Goal: Transaction & Acquisition: Purchase product/service

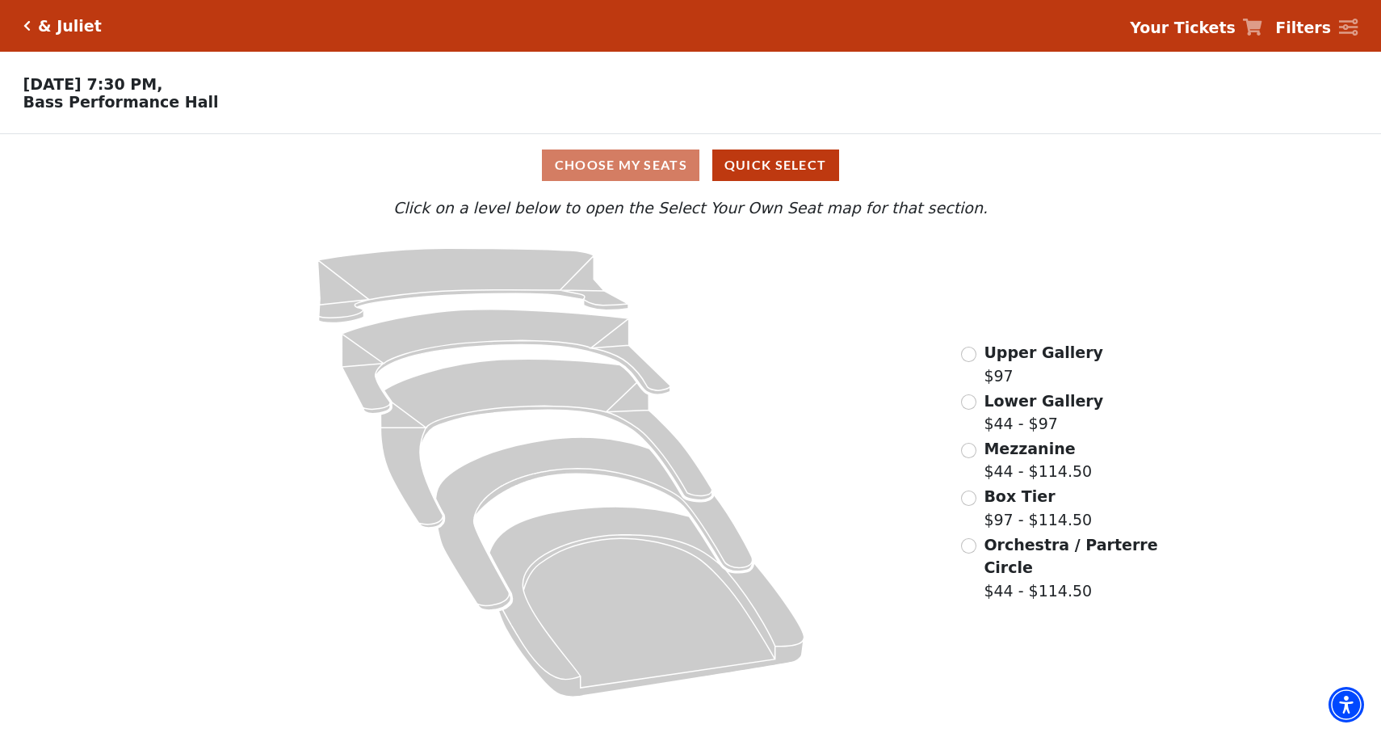
click at [1024, 407] on span "Lower Gallery" at bounding box center [1044, 401] width 120 height 18
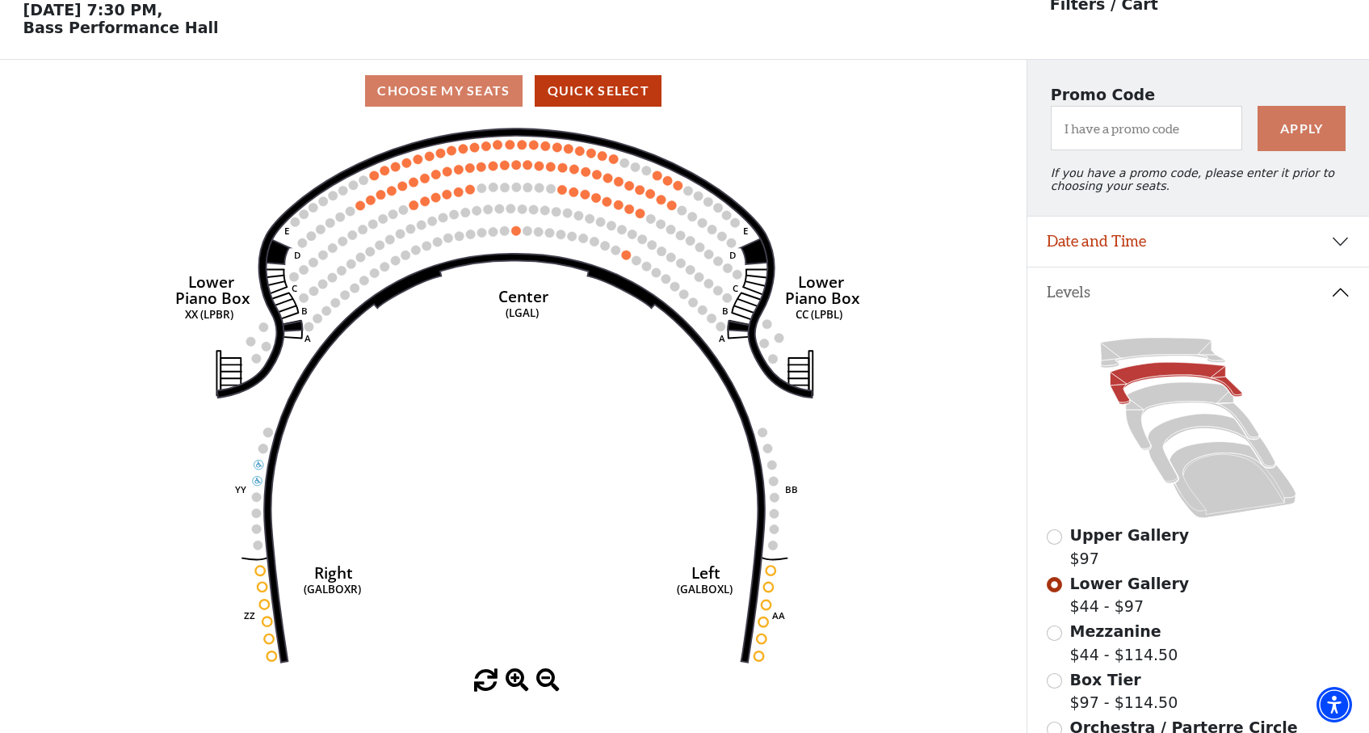
scroll to position [74, 0]
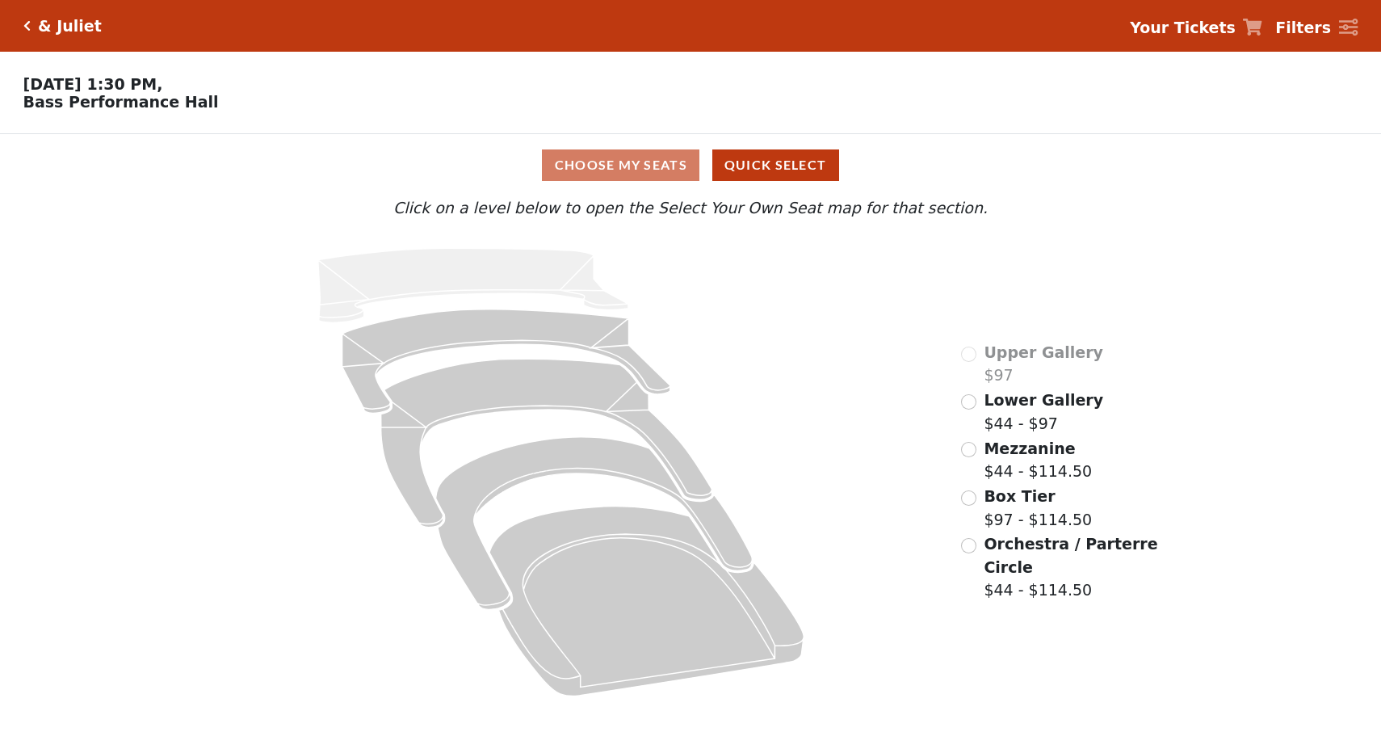
click at [992, 407] on span "Lower Gallery" at bounding box center [1044, 400] width 120 height 18
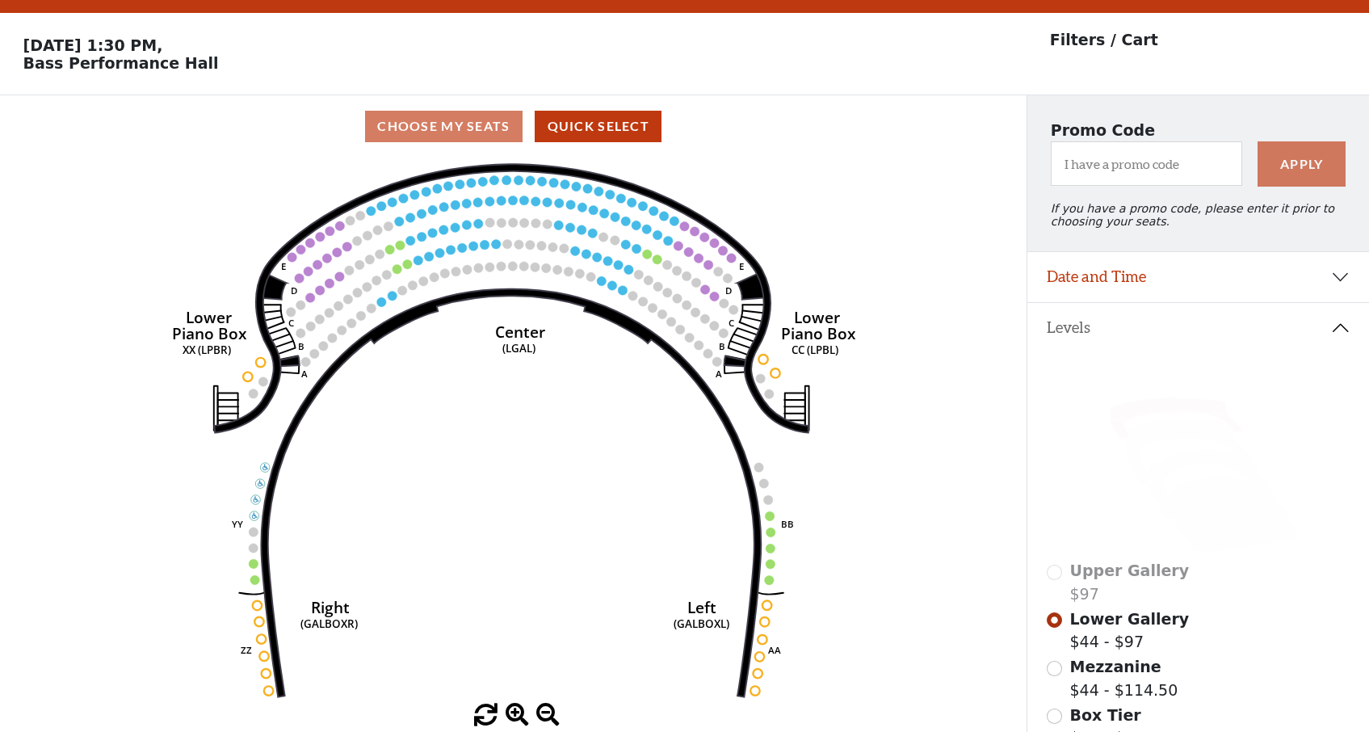
scroll to position [74, 0]
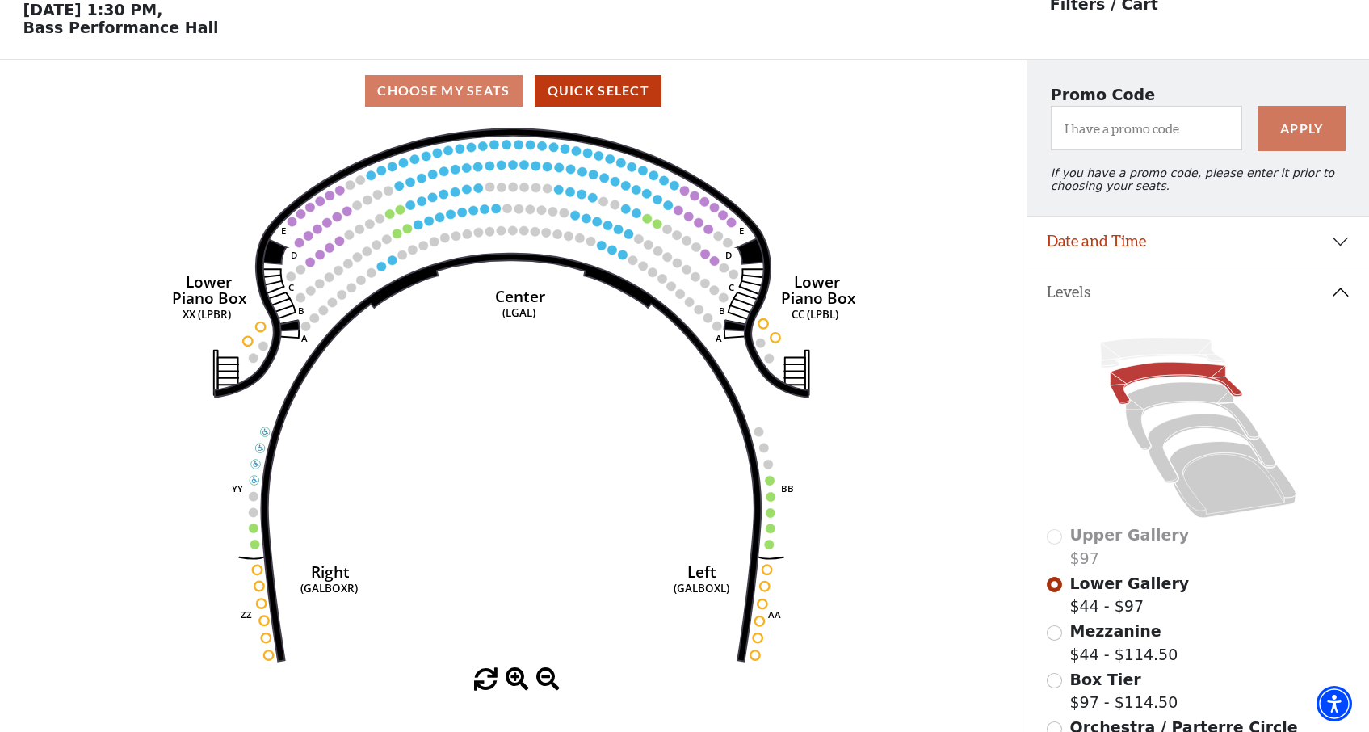
click at [1078, 629] on span "Mezzanine" at bounding box center [1115, 631] width 91 height 18
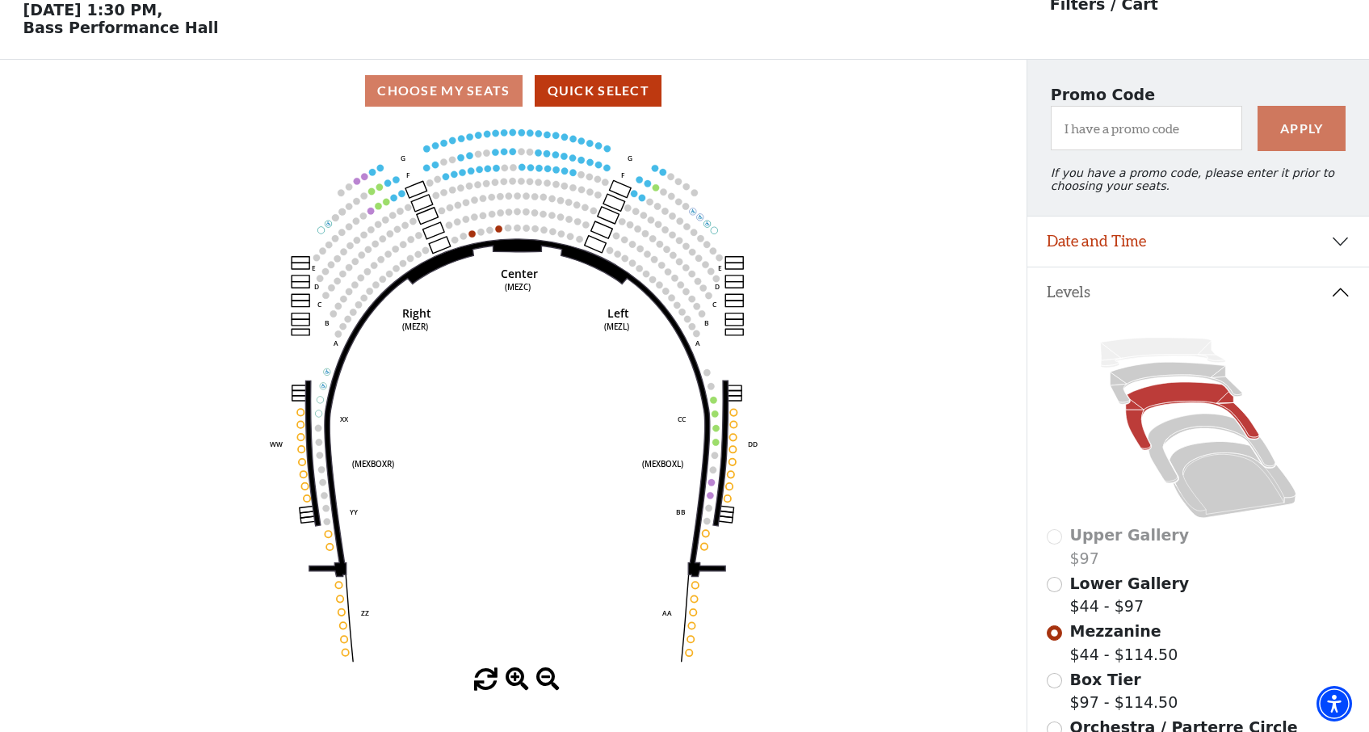
click at [1065, 580] on div "Lower Gallery $44 - $97" at bounding box center [1198, 595] width 303 height 46
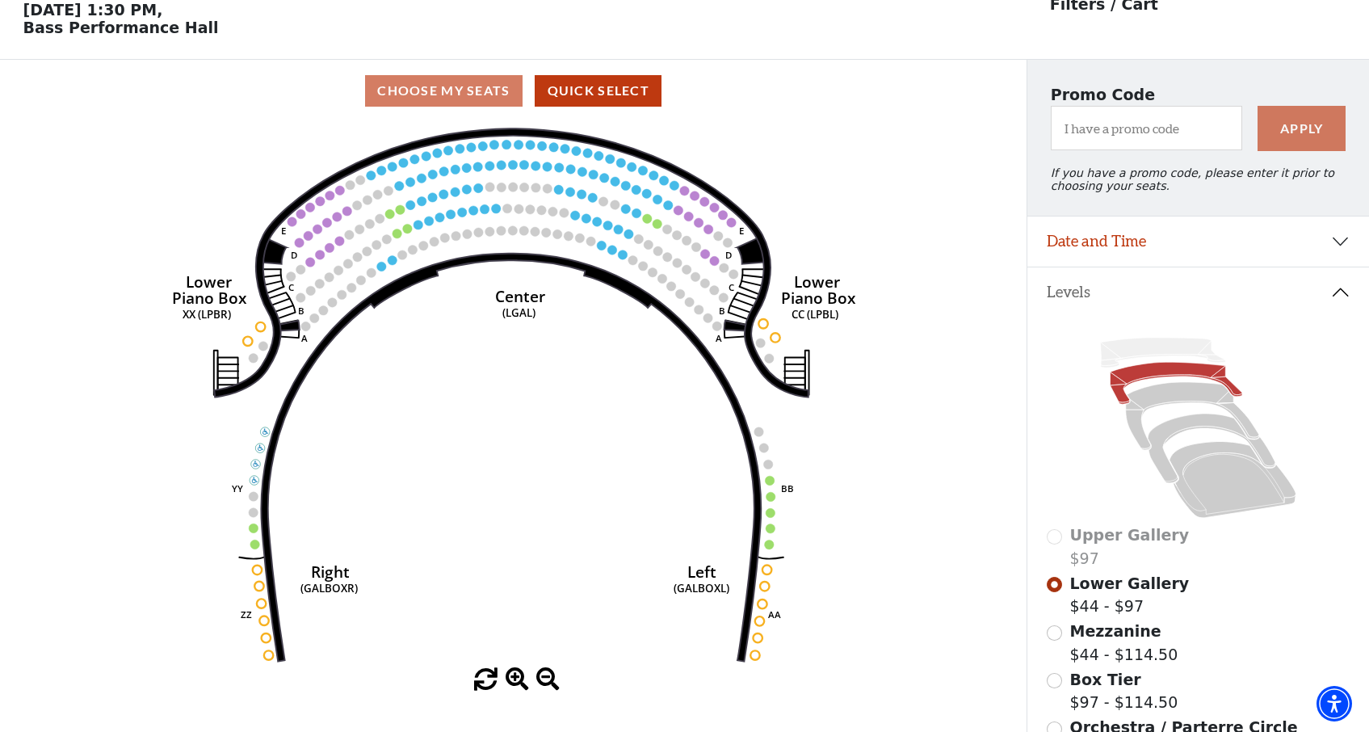
click at [1082, 631] on span "Mezzanine" at bounding box center [1115, 631] width 91 height 18
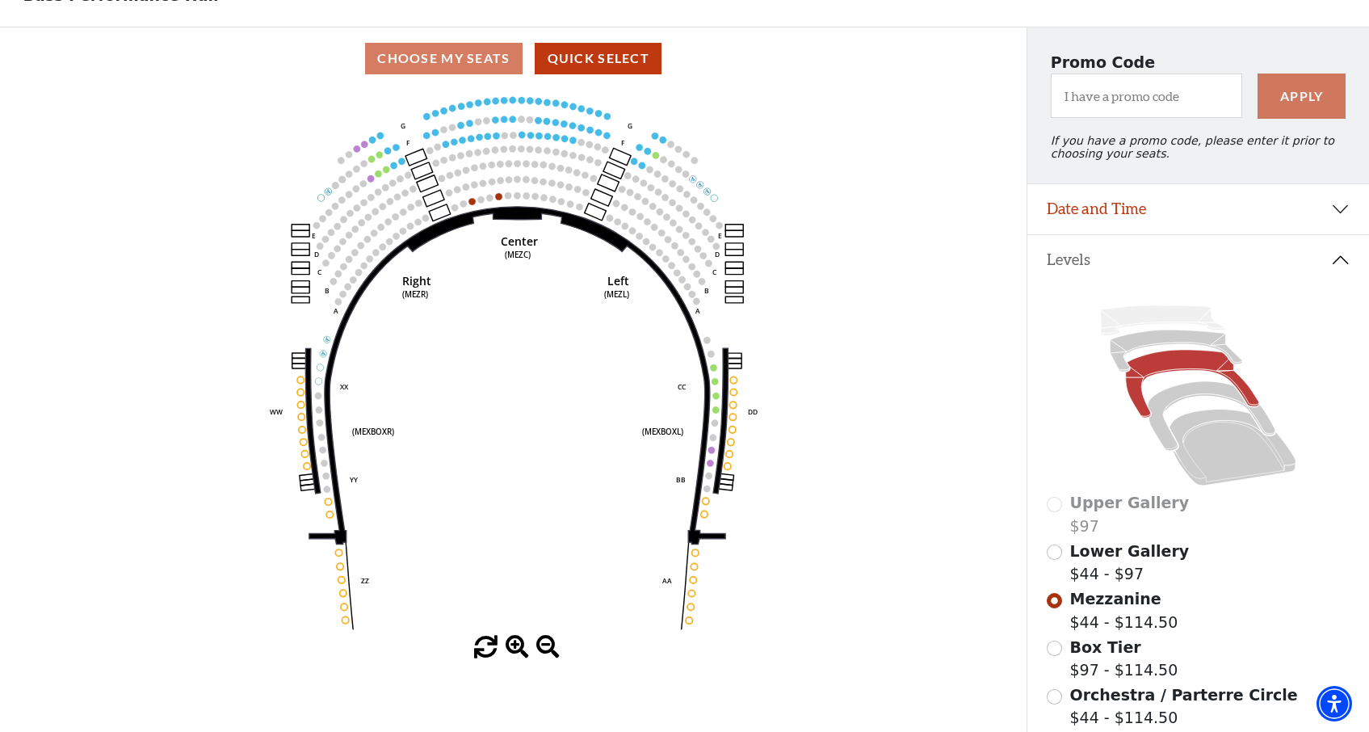
scroll to position [136, 0]
